Goal: Information Seeking & Learning: Find specific fact

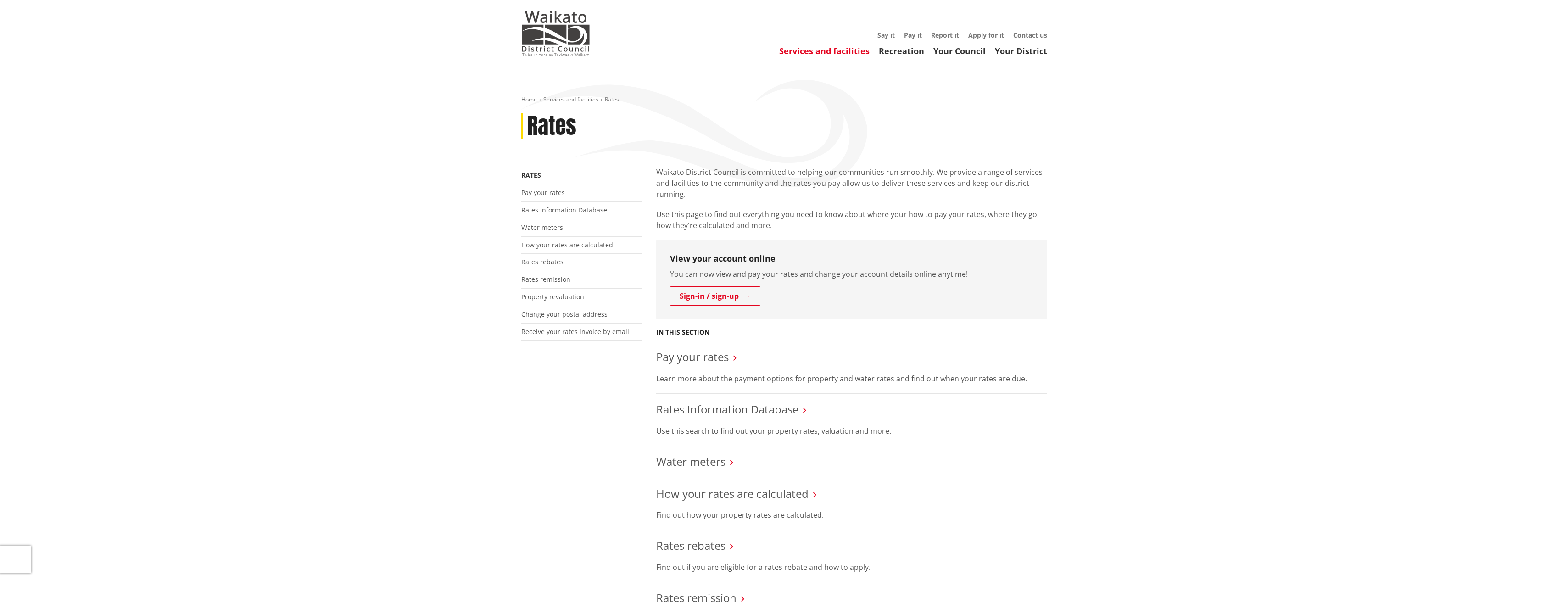
scroll to position [45, 0]
click at [729, 411] on link "Rates Information Database" at bounding box center [727, 408] width 142 height 15
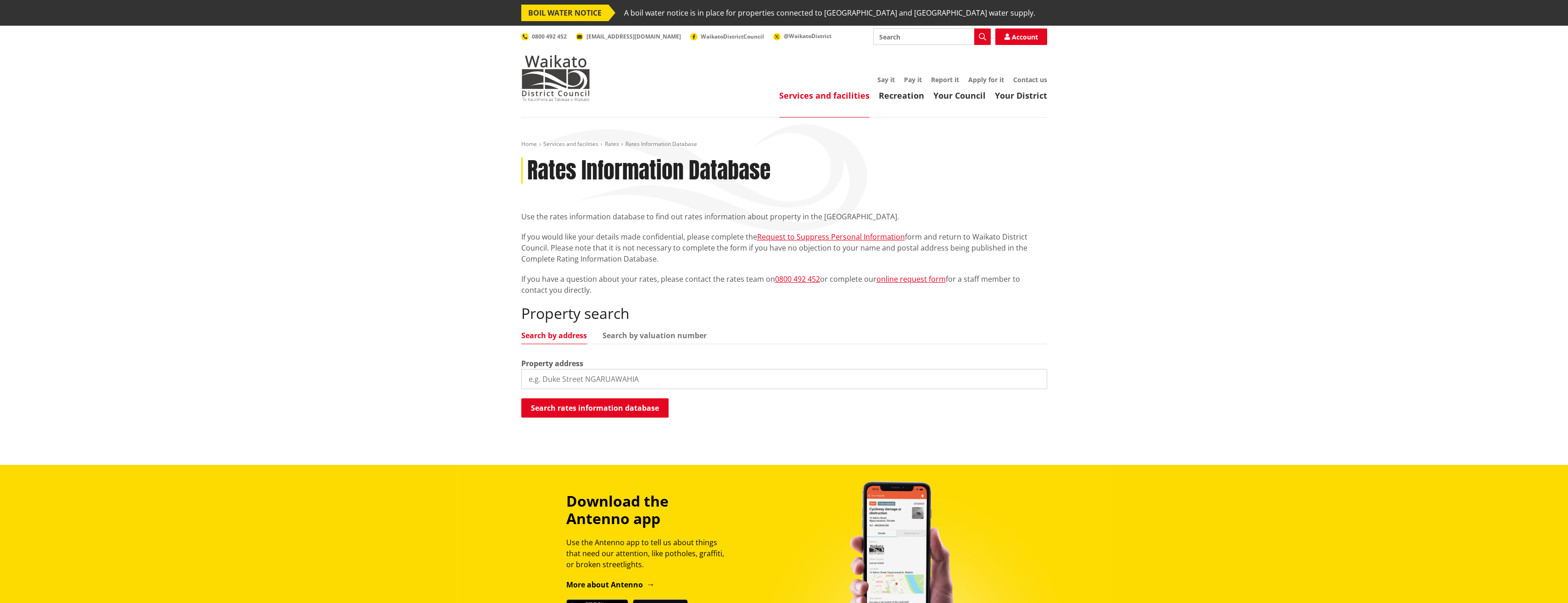
click at [588, 375] on input "search" at bounding box center [784, 378] width 526 height 20
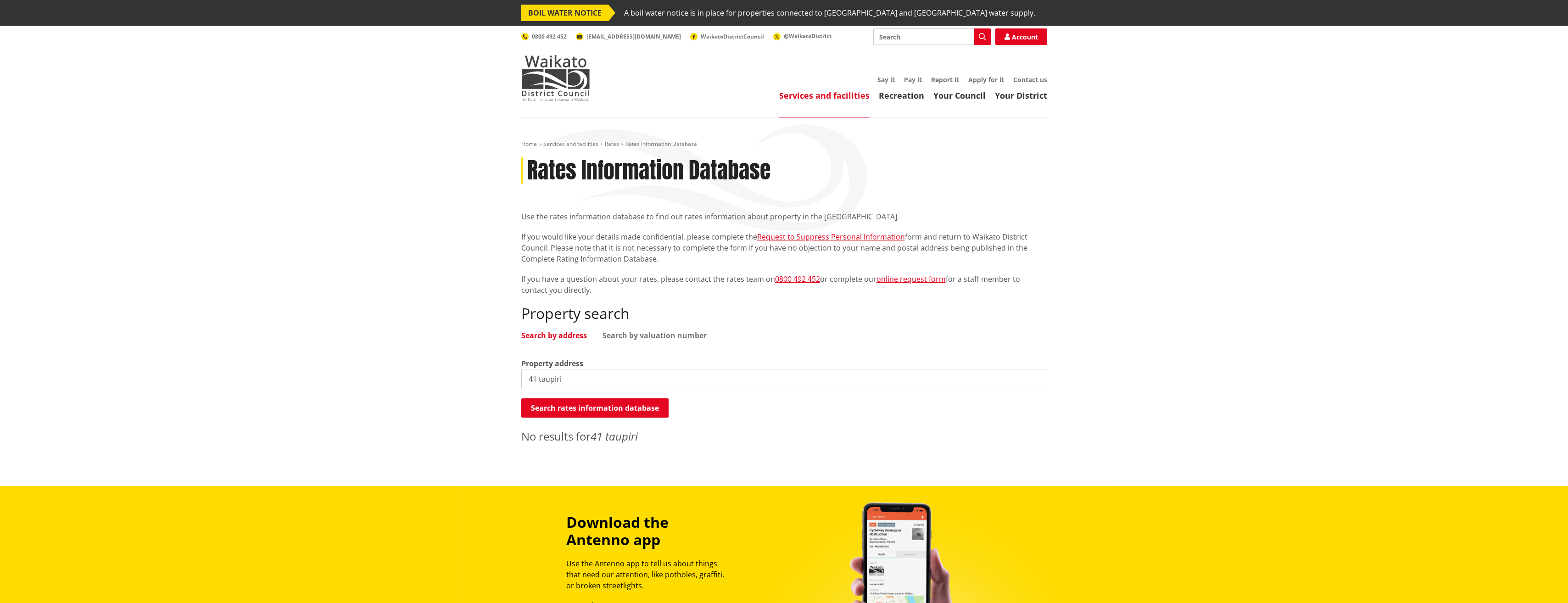
drag, startPoint x: 577, startPoint y: 377, endPoint x: 515, endPoint y: 376, distance: 62.0
click at [515, 376] on div "Home Services and facilities Rates Rates Information Database Rates Information…" at bounding box center [784, 295] width 540 height 308
click at [613, 379] on input "41 taupiri" at bounding box center [784, 378] width 526 height 20
type input "4"
paste input "0588460400"
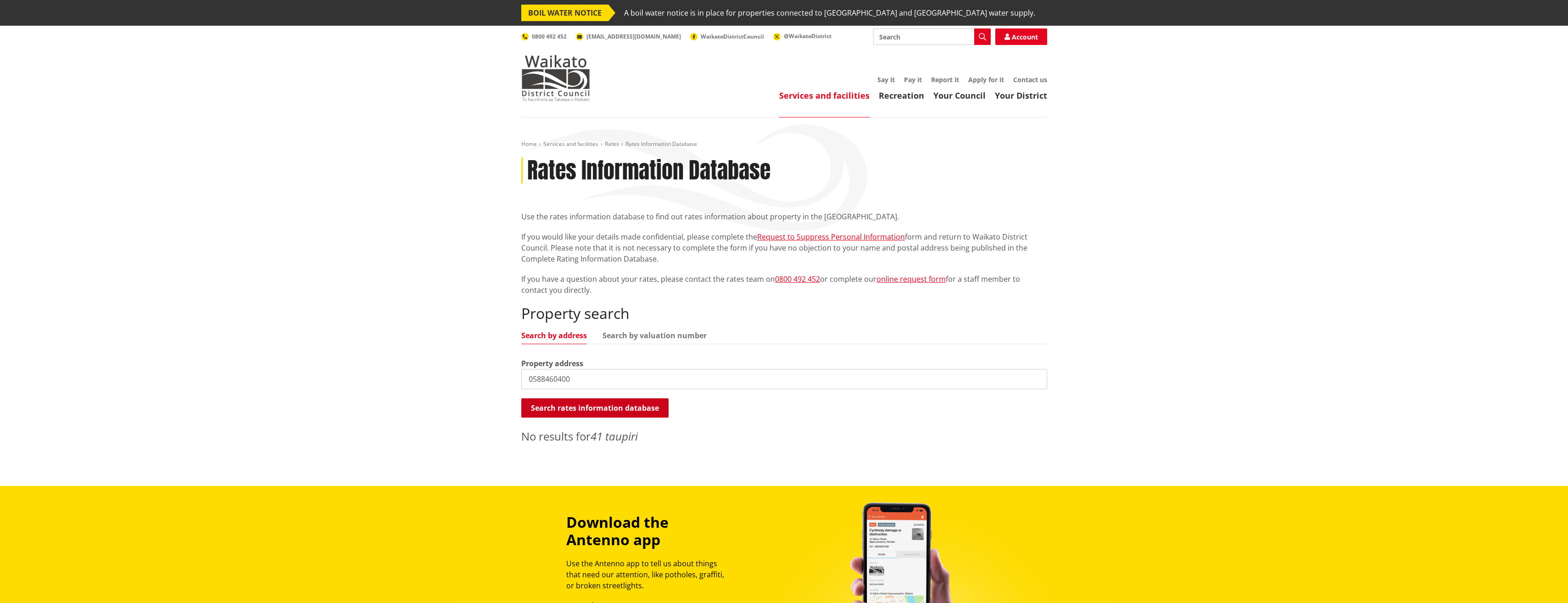
click at [606, 403] on button "Search rates information database" at bounding box center [595, 408] width 147 height 19
click at [645, 336] on link "Search by valuation number" at bounding box center [654, 335] width 104 height 7
click at [606, 408] on button "Search rates information database" at bounding box center [595, 408] width 147 height 19
drag, startPoint x: 600, startPoint y: 381, endPoint x: 525, endPoint y: 383, distance: 75.0
click at [525, 383] on input "0588460400" at bounding box center [784, 378] width 526 height 20
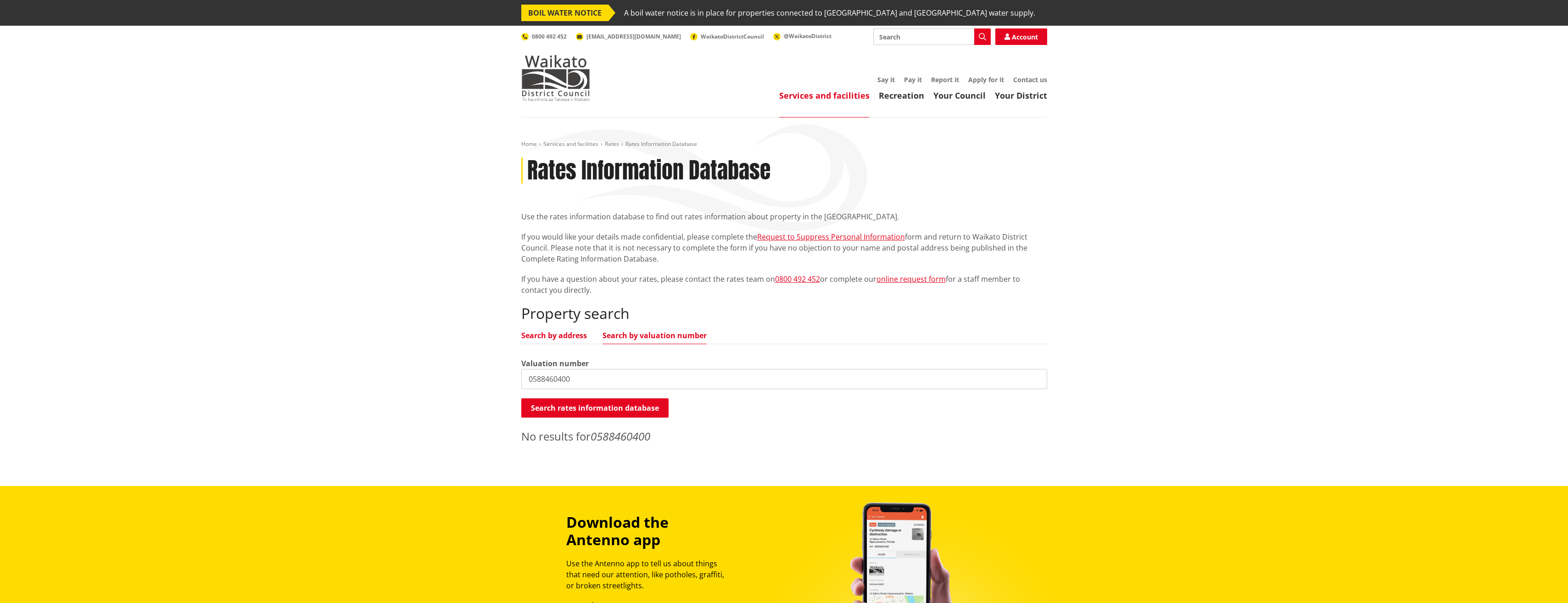
click at [568, 332] on link "Search by address" at bounding box center [554, 335] width 66 height 7
click at [573, 369] on input "0588460400" at bounding box center [784, 378] width 526 height 20
drag, startPoint x: 579, startPoint y: 377, endPoint x: 477, endPoint y: 378, distance: 102.0
click at [477, 378] on div "Home Services and facilities Rates Rates Information Database Rates Information…" at bounding box center [784, 301] width 1568 height 368
click at [665, 343] on ul "Search by address Search by valuation number" at bounding box center [784, 338] width 526 height 12
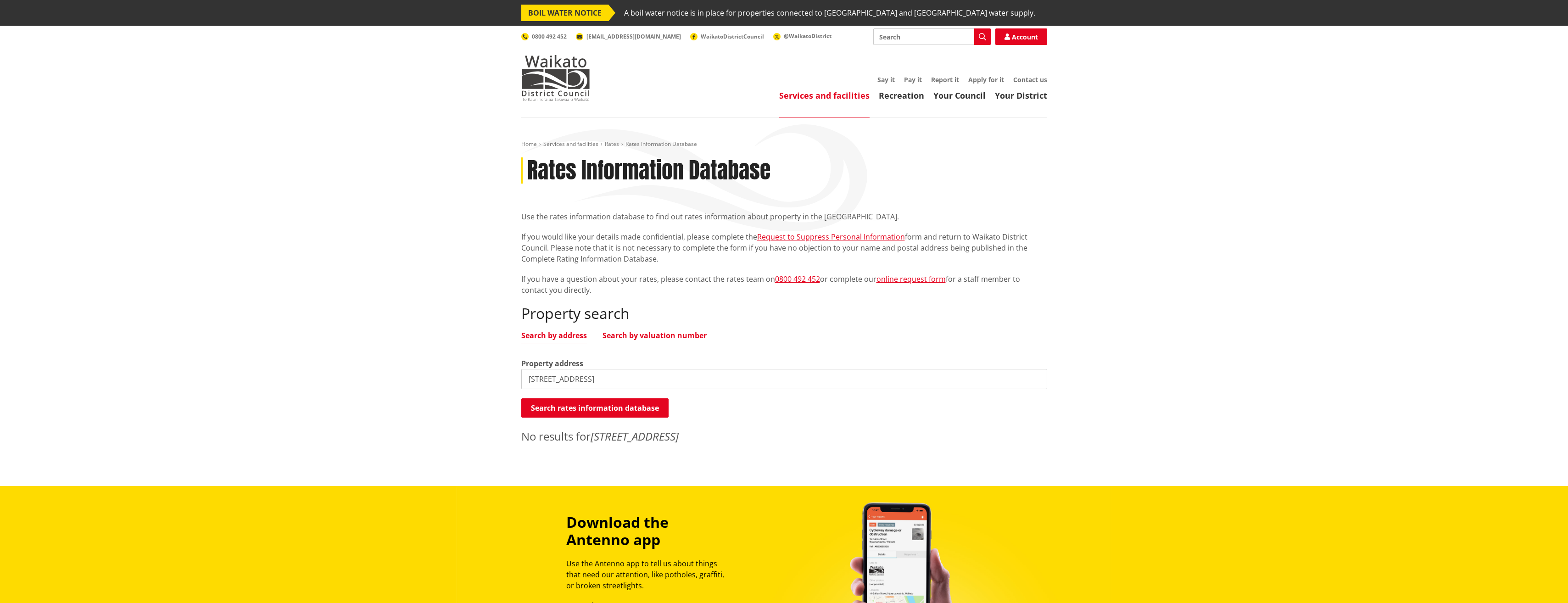
click at [665, 338] on link "Search by valuation number" at bounding box center [654, 335] width 104 height 7
click at [581, 338] on link "Search by address" at bounding box center [554, 335] width 66 height 7
click at [926, 279] on link "online request form" at bounding box center [911, 279] width 69 height 10
click at [567, 377] on input "41 Tuapiri street" at bounding box center [784, 378] width 526 height 20
click at [564, 415] on button "Search rates information database" at bounding box center [595, 408] width 147 height 19
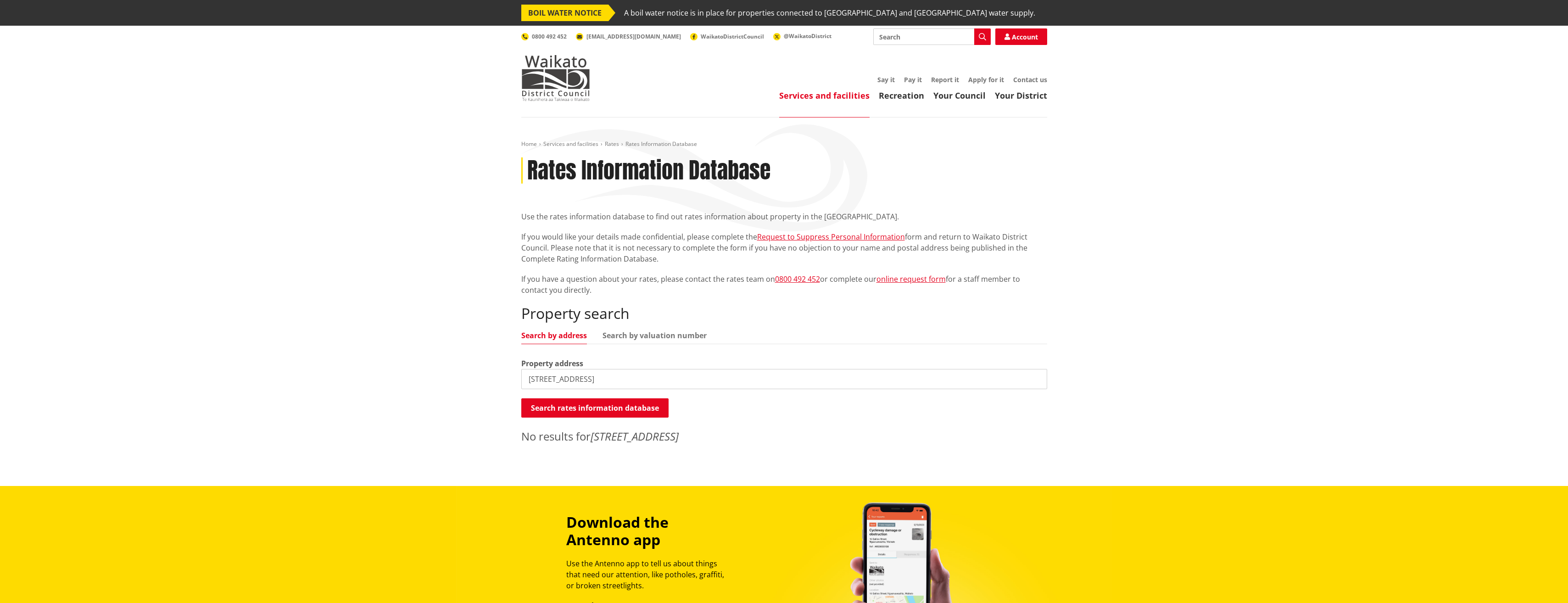
click at [593, 380] on input "41 Tuapiri Street" at bounding box center [784, 378] width 526 height 20
drag, startPoint x: 604, startPoint y: 376, endPoint x: 419, endPoint y: 382, distance: 185.1
click at [419, 382] on div "Home Services and facilities Rates Rates Information Database Rates Information…" at bounding box center [784, 301] width 1568 height 368
paste input "41 Taupiri Street, Te Kuiti"
type input "41 Taupiri Street, Te Kuiti"
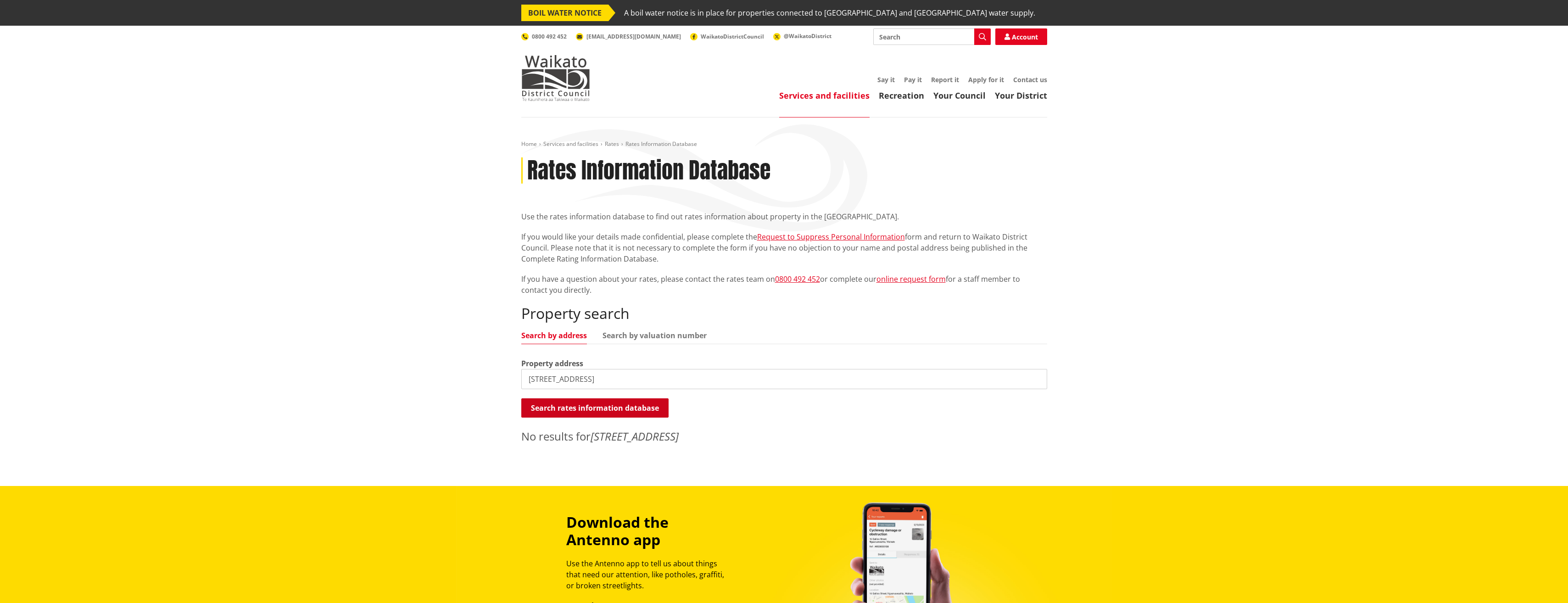
click at [561, 407] on button "Search rates information database" at bounding box center [595, 408] width 147 height 19
click at [633, 334] on link "Search by valuation number" at bounding box center [654, 335] width 104 height 7
click at [615, 409] on button "Search rates information database" at bounding box center [595, 408] width 147 height 19
